Goal: Check status: Check status

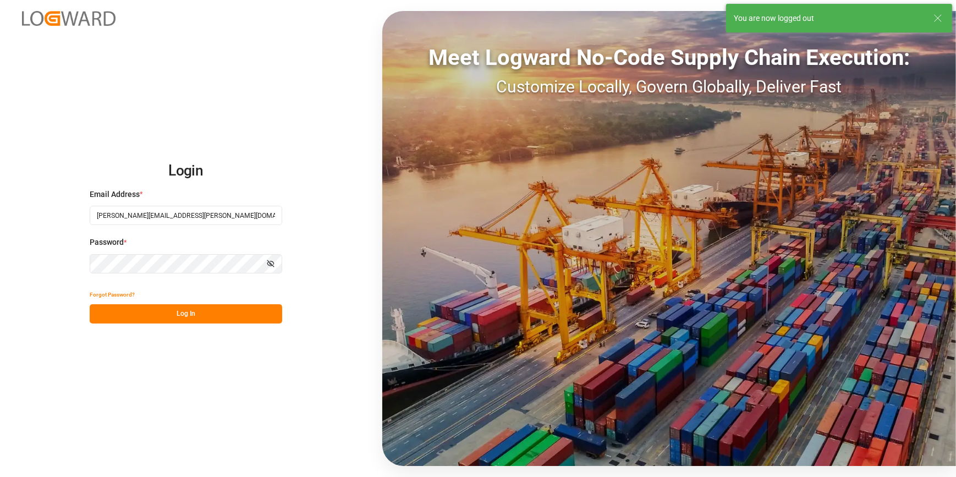
click at [156, 314] on button "Log In" at bounding box center [186, 313] width 193 height 19
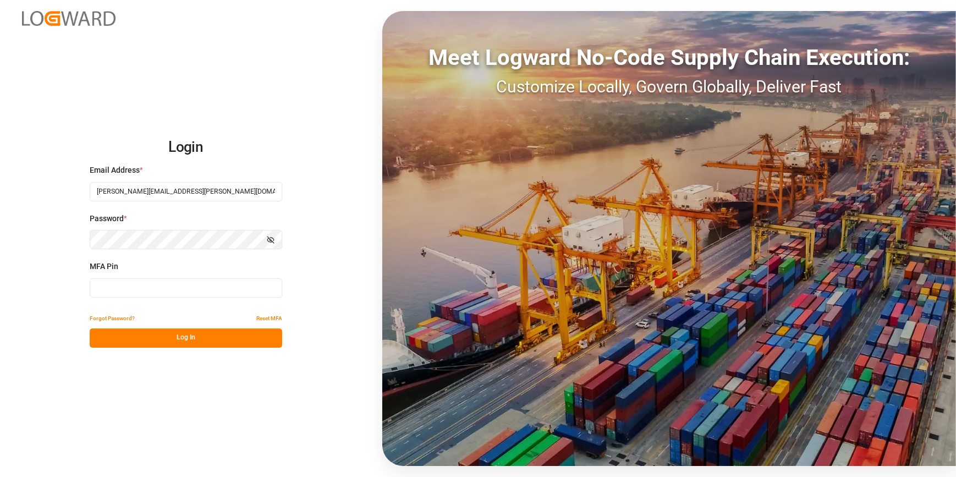
click at [110, 286] on input at bounding box center [186, 287] width 193 height 19
type input "684903"
click at [159, 335] on button "Log In" at bounding box center [186, 338] width 193 height 19
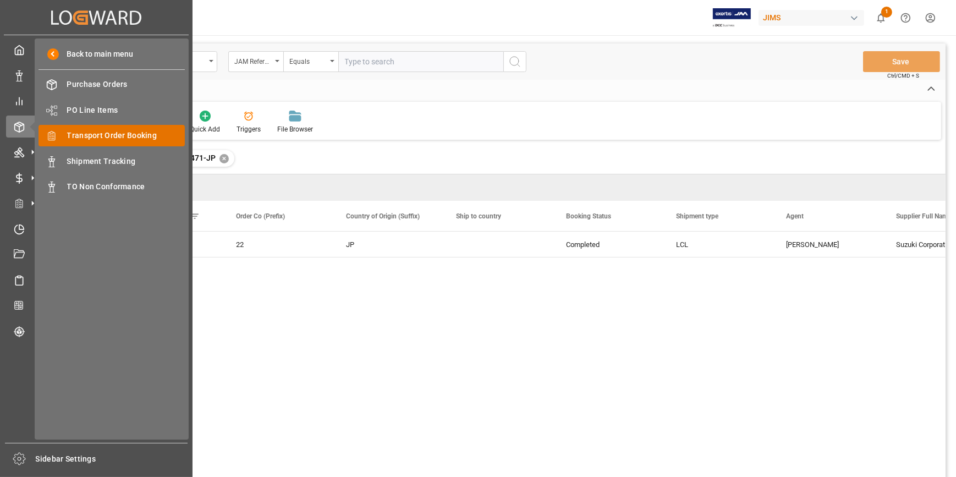
click at [101, 138] on span "Transport Order Booking" at bounding box center [126, 136] width 118 height 12
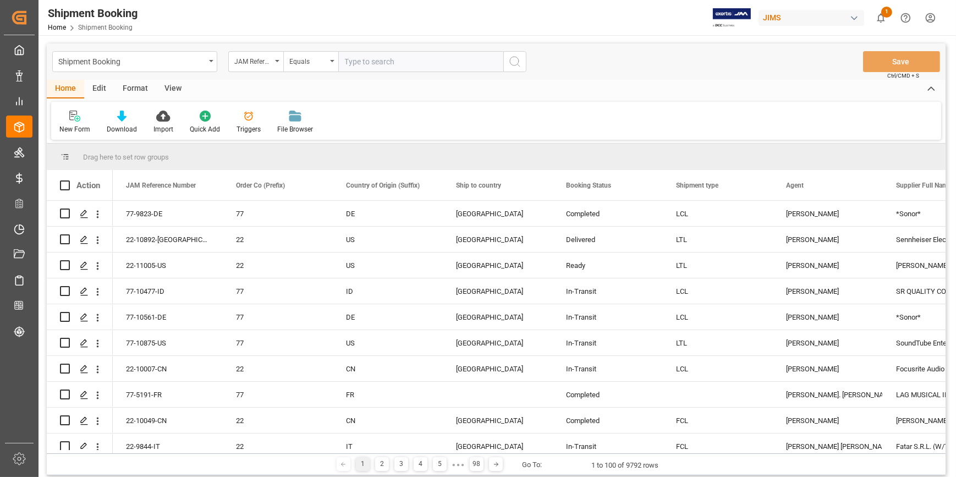
click at [351, 67] on input "text" at bounding box center [420, 61] width 165 height 21
paste input "22-10705-ID"
type input "22-10705-ID"
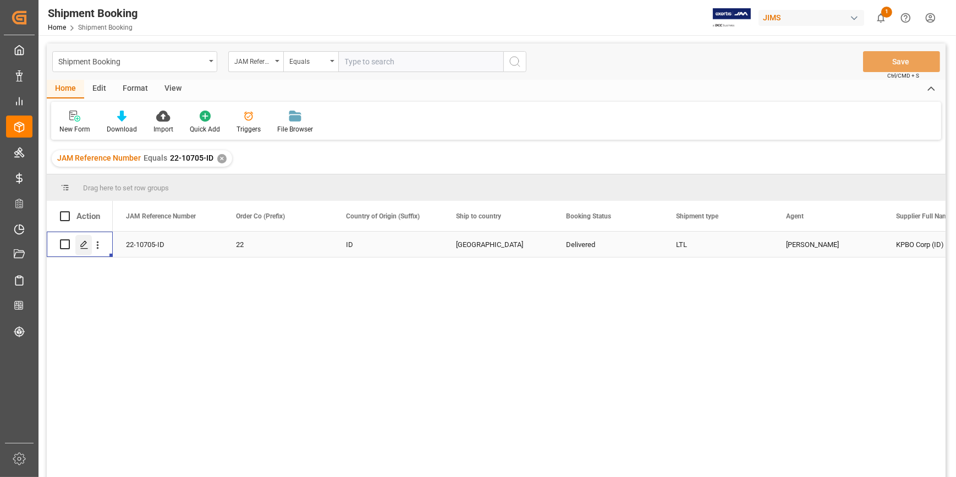
click at [85, 246] on icon "Press SPACE to select this row." at bounding box center [84, 244] width 9 height 9
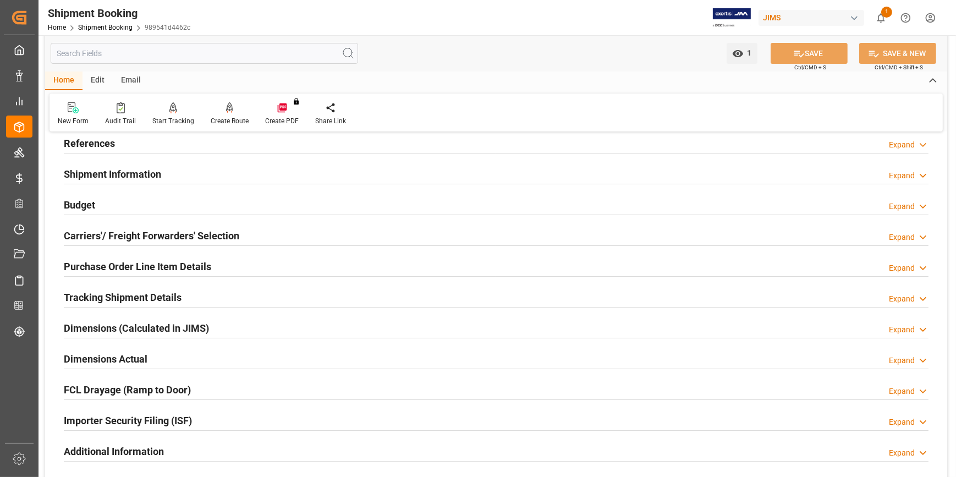
scroll to position [150, 0]
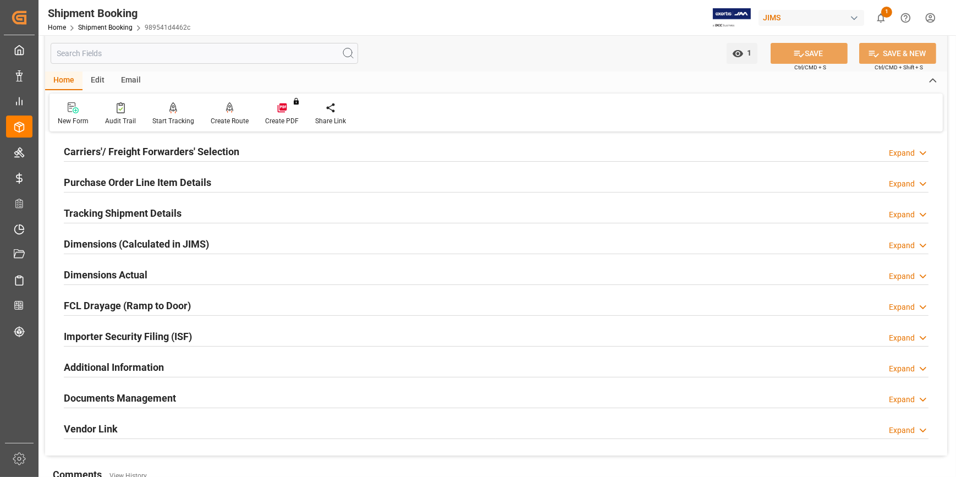
click at [102, 398] on h2 "Documents Management" at bounding box center [120, 398] width 112 height 15
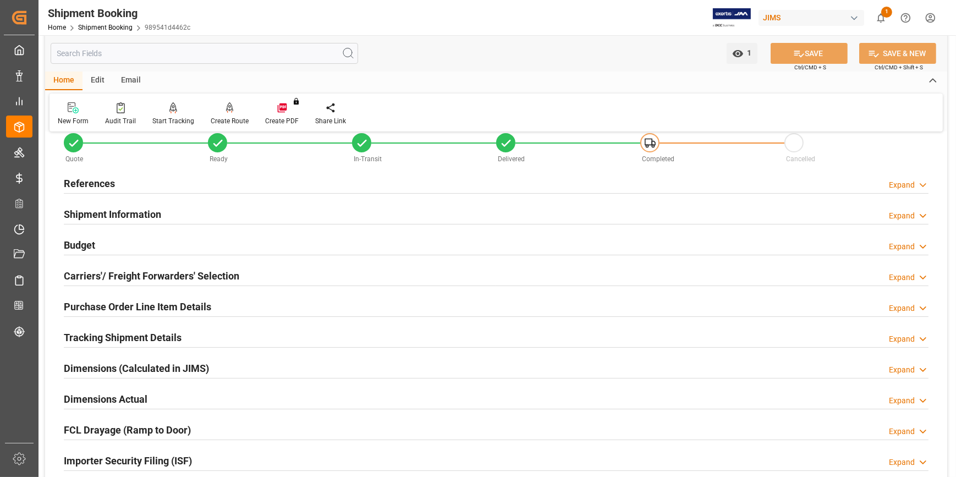
scroll to position [50, 0]
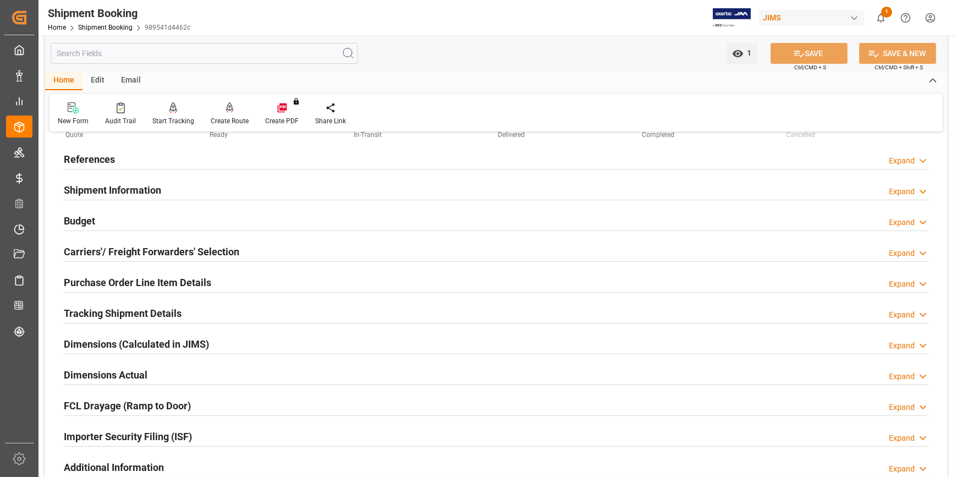
click at [117, 300] on div "Tracking Shipment Details Expand" at bounding box center [496, 313] width 880 height 31
click at [114, 316] on h2 "Tracking Shipment Details" at bounding box center [123, 313] width 118 height 15
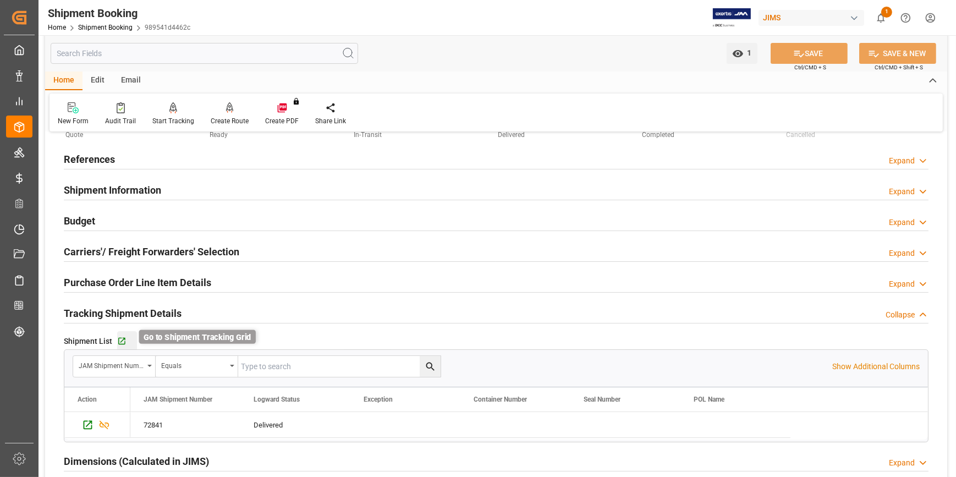
click at [119, 340] on icon "button" at bounding box center [121, 341] width 9 height 9
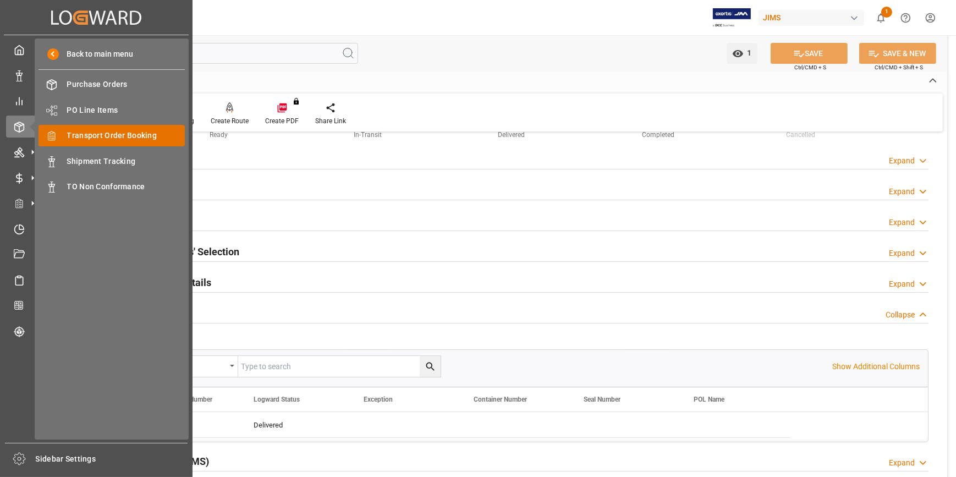
click at [107, 139] on span "Transport Order Booking" at bounding box center [126, 136] width 118 height 12
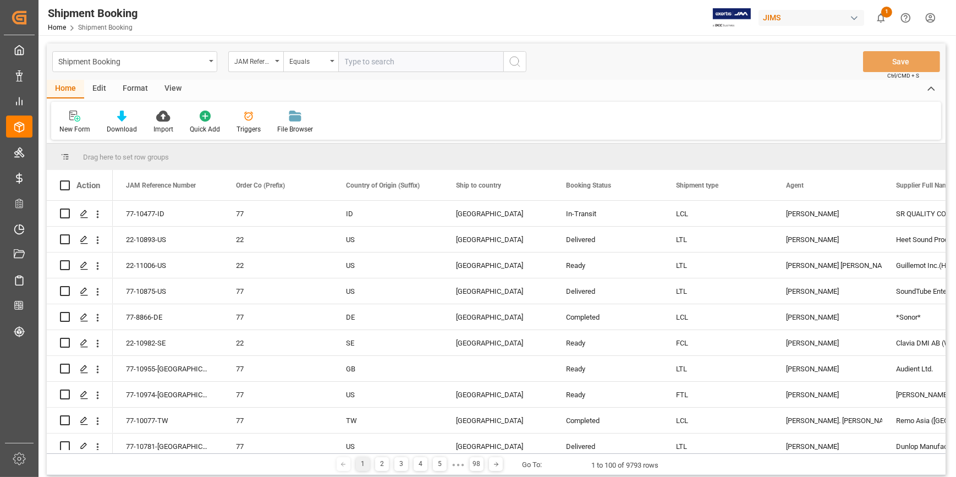
click at [365, 61] on input "text" at bounding box center [420, 61] width 165 height 21
type input "22-10120-CN"
click at [517, 61] on icon "search button" at bounding box center [514, 61] width 13 height 13
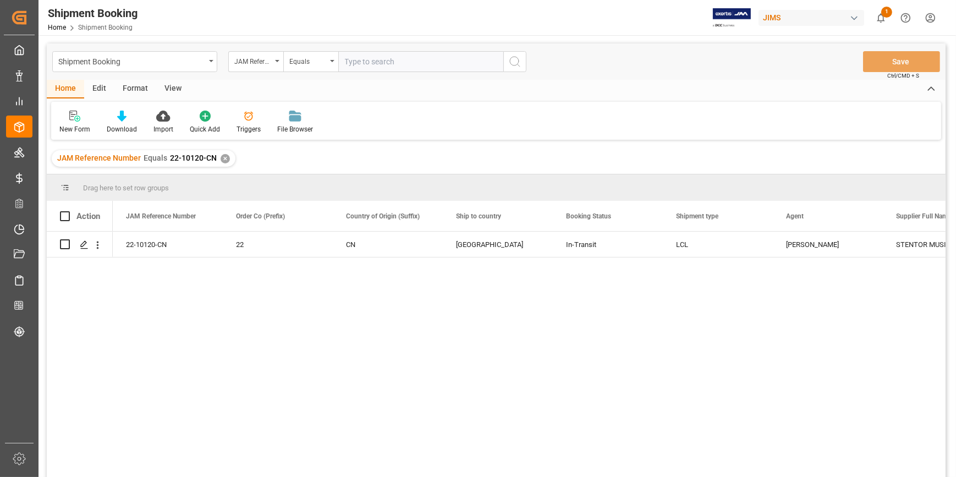
click at [529, 363] on div "22-10120-CN 22 CN [GEOGRAPHIC_DATA] In-Transit LCL [PERSON_NAME] STENTOR MUSIC …" at bounding box center [529, 358] width 833 height 253
click at [612, 359] on div "22-10120-CN 22 CN [GEOGRAPHIC_DATA] In-Transit LCL [PERSON_NAME] STENTOR MUSIC …" at bounding box center [529, 358] width 833 height 253
click at [636, 327] on div "22-10120-CN 22 CN [GEOGRAPHIC_DATA] In-Transit LCL [PERSON_NAME] STENTOR MUSIC …" at bounding box center [529, 358] width 833 height 253
